Goal: Answer question/provide support: Answer question/provide support

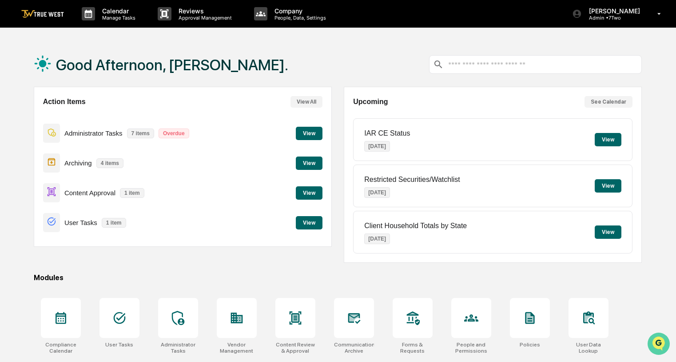
click at [658, 343] on icon "Open customer support" at bounding box center [659, 354] width 22 height 22
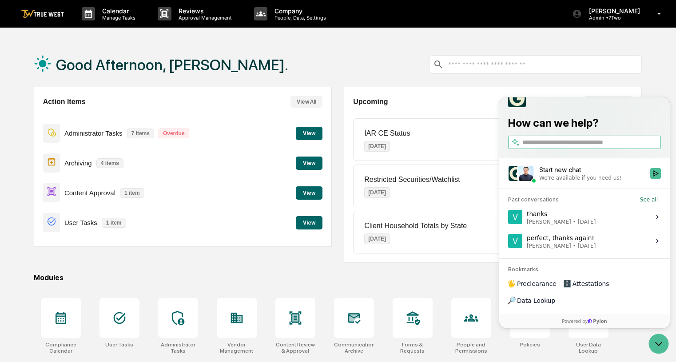
click at [540, 225] on div "thanks [PERSON_NAME] • [DATE]" at bounding box center [561, 216] width 69 height 17
click at [508, 217] on button "View issue" at bounding box center [508, 217] width 0 height 0
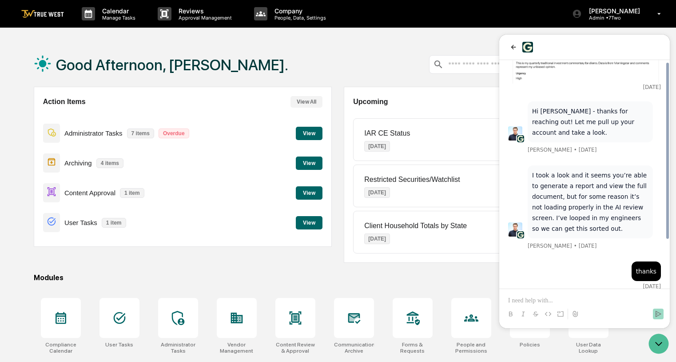
scroll to position [130, 0]
click at [552, 301] on p at bounding box center [584, 300] width 153 height 9
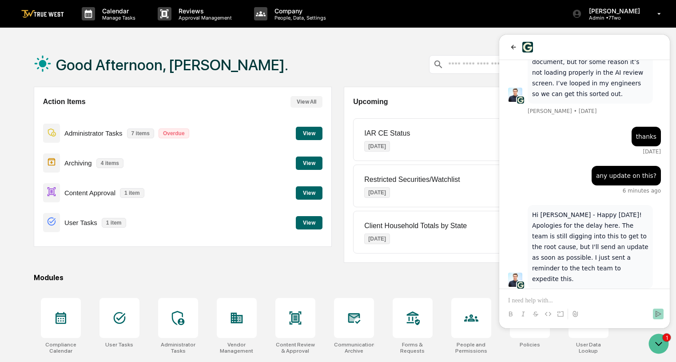
scroll to position [0, 0]
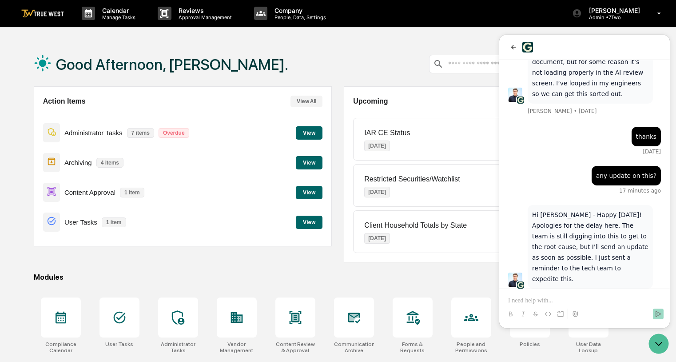
click at [310, 162] on button "View" at bounding box center [309, 162] width 27 height 13
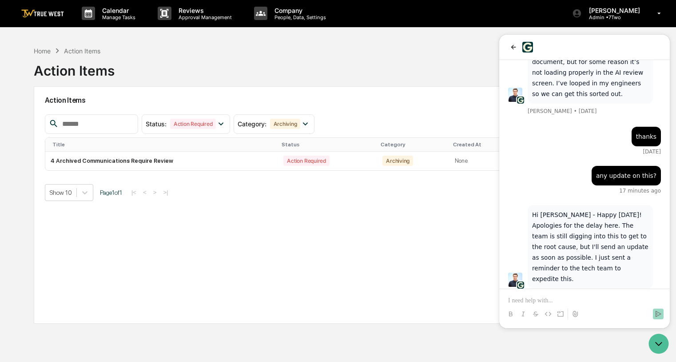
click at [327, 238] on div "Action Items Status : Action Required Select/Deselect All Action Required Resol…" at bounding box center [338, 204] width 609 height 237
click at [659, 342] on icon "Open customer support" at bounding box center [659, 343] width 22 height 22
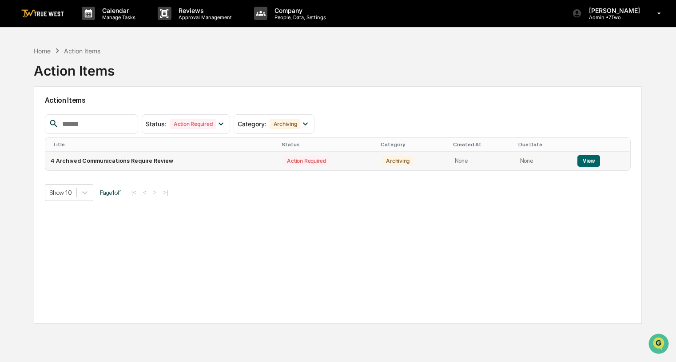
click at [582, 159] on button "View" at bounding box center [588, 161] width 23 height 12
